Goal: Check status: Check status

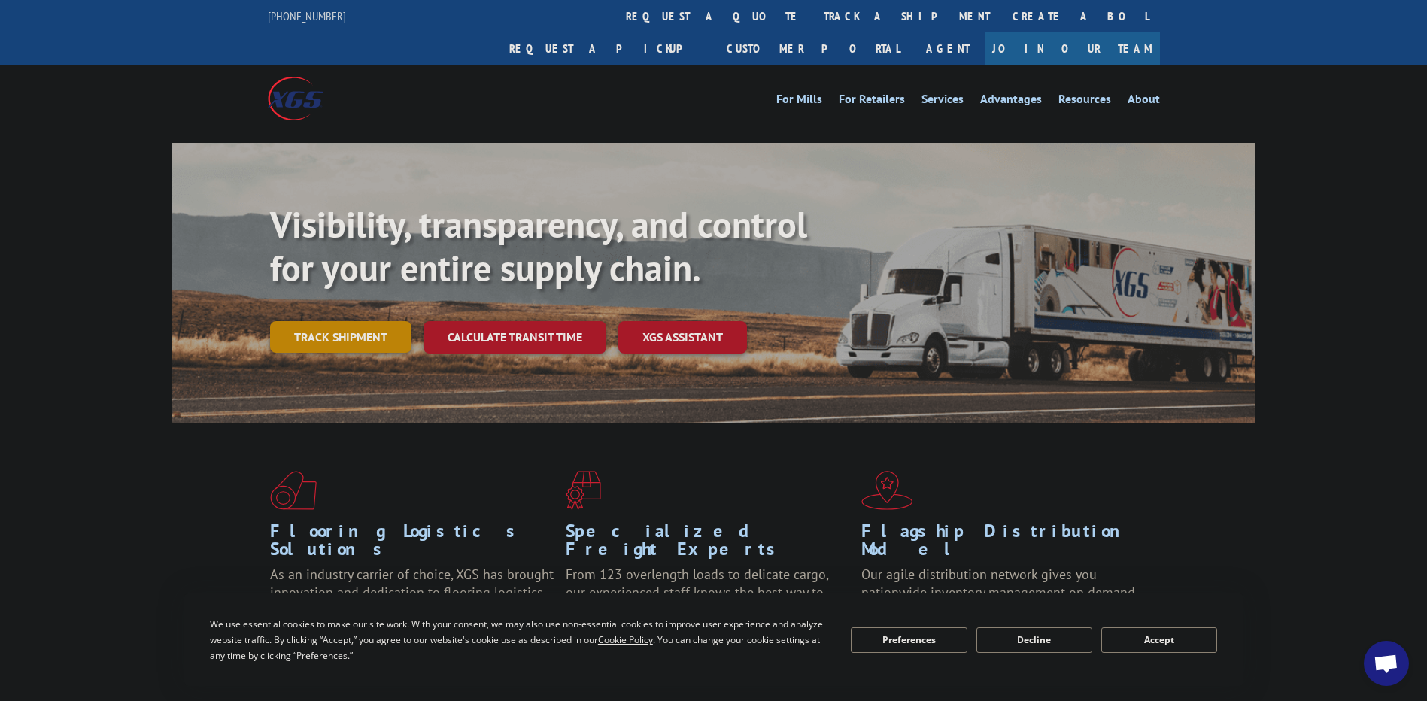
click at [356, 321] on link "Track shipment" at bounding box center [340, 337] width 141 height 32
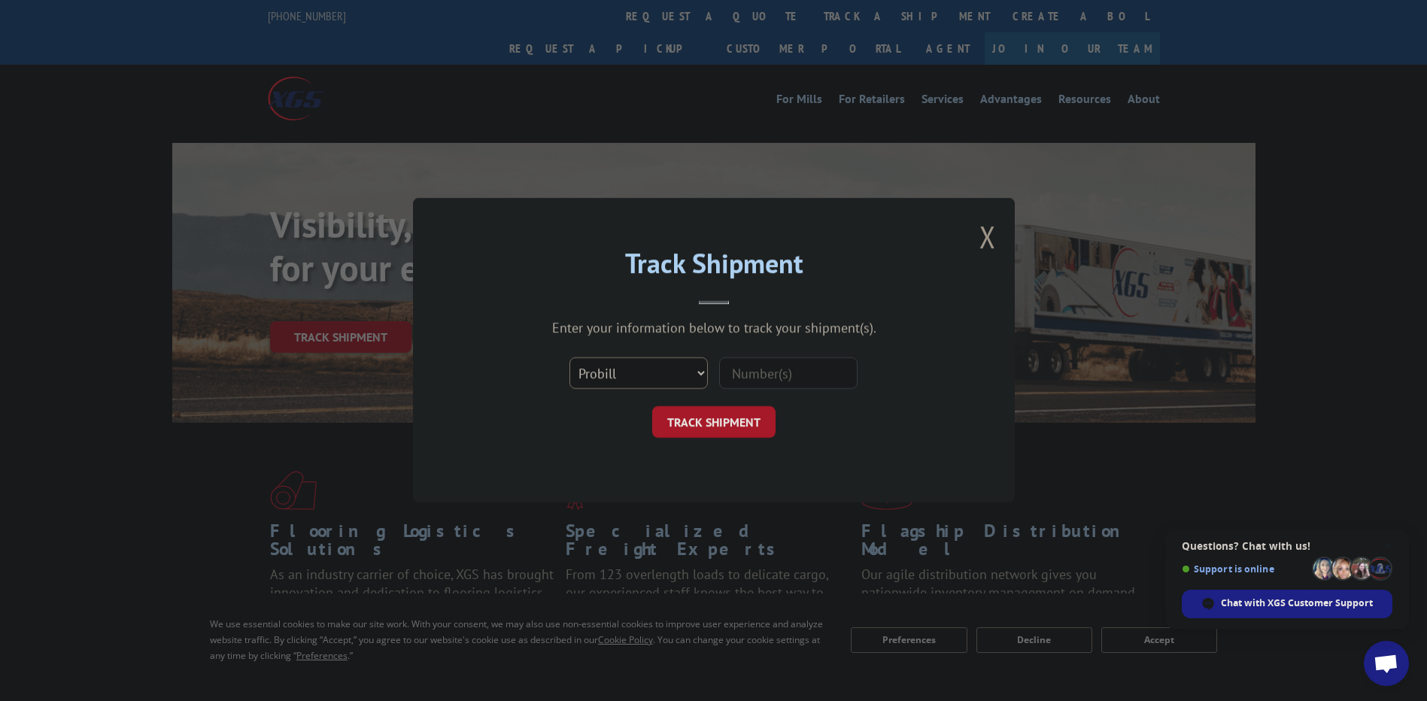
click at [658, 364] on select "Select category... Probill BOL PO" at bounding box center [639, 374] width 138 height 32
click at [570, 358] on select "Select category... Probill BOL PO" at bounding box center [639, 374] width 138 height 32
click at [621, 381] on select "Select category... Probill BOL PO" at bounding box center [639, 374] width 138 height 32
select select "probill"
click at [570, 358] on select "Select category... Probill BOL PO" at bounding box center [639, 374] width 138 height 32
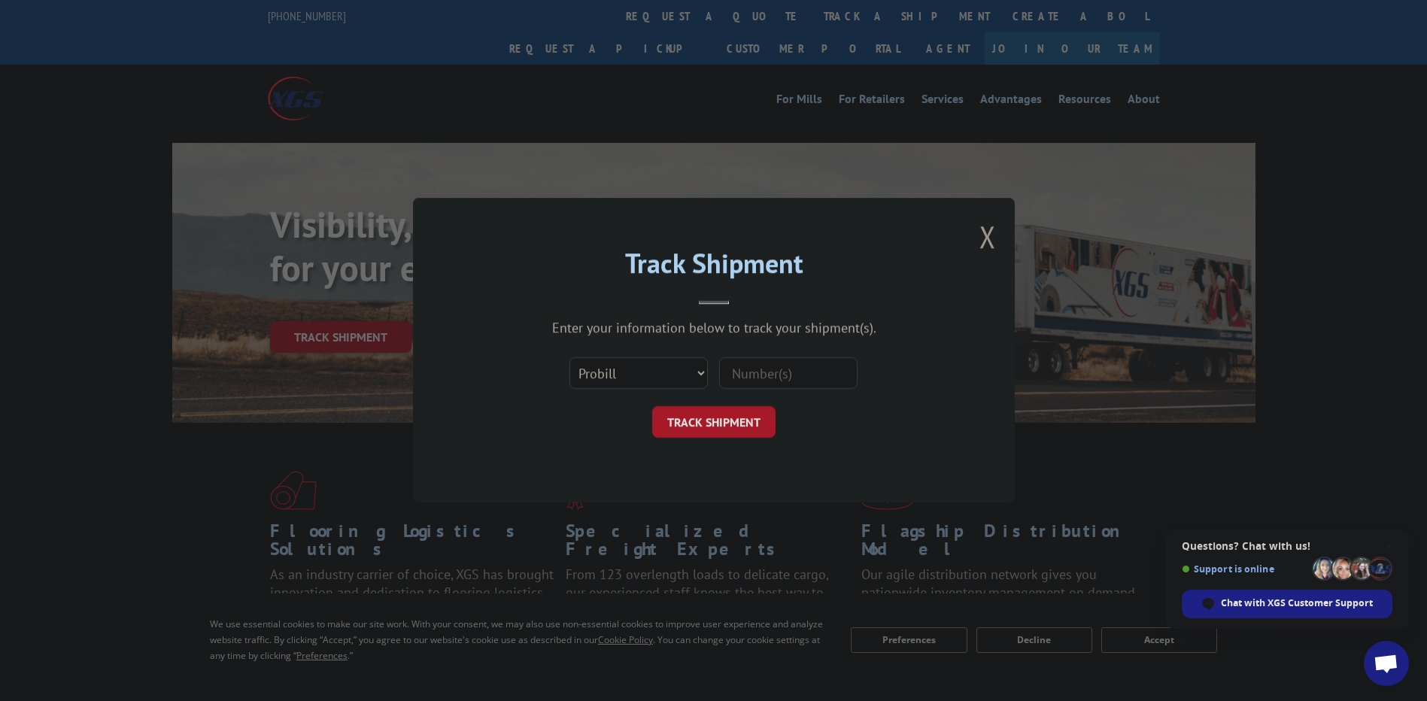
click at [750, 371] on input at bounding box center [788, 374] width 138 height 32
paste input "16954775"
type input "16954775"
click at [710, 431] on button "TRACK SHIPMENT" at bounding box center [713, 423] width 123 height 32
